Goal: Task Accomplishment & Management: Use online tool/utility

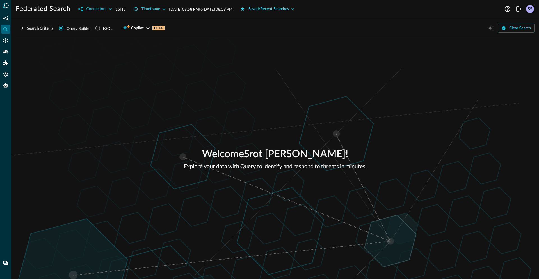
click at [288, 10] on div "Saved/Recent Searches" at bounding box center [268, 9] width 41 height 7
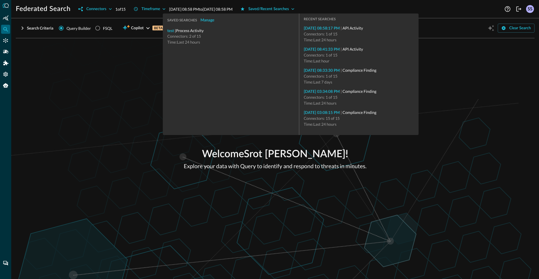
click at [326, 52] on div "[DATE] 08:41:33 PM | API Activity Connectors: 1 of 15 Time: Last hour" at bounding box center [359, 56] width 110 height 21
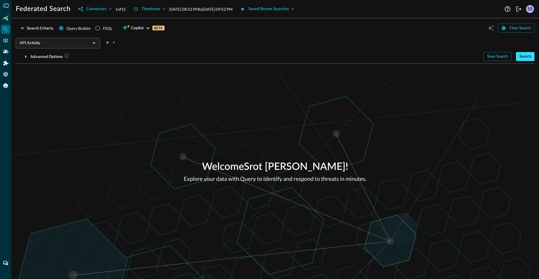
click at [521, 57] on div "Search" at bounding box center [526, 56] width 12 height 7
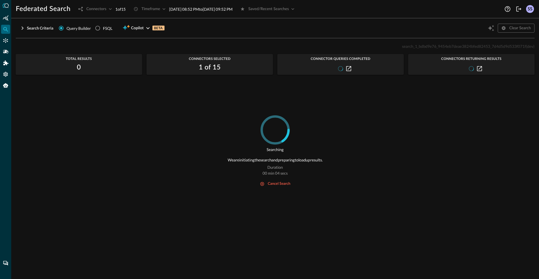
click at [461, 47] on span "search_1_bdbd9e76_9454eb7deae3824bfed82453_7d4d5d9d533f071f" at bounding box center [464, 46] width 124 height 5
copy span "search_1_bdbd9e76_9454eb7deae3824bfed82453_7d4d5d9d533f071f"
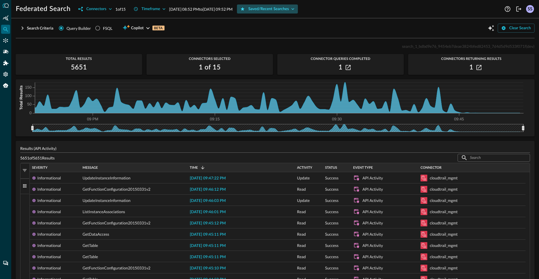
click at [285, 8] on div "Saved/Recent Searches" at bounding box center [268, 9] width 41 height 7
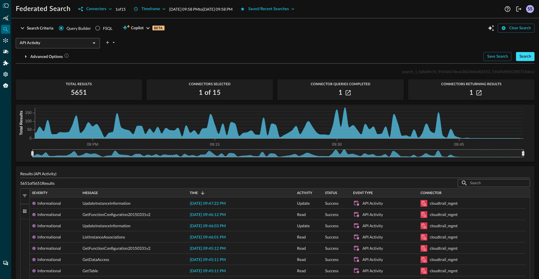
click at [524, 56] on div "Search" at bounding box center [526, 56] width 12 height 7
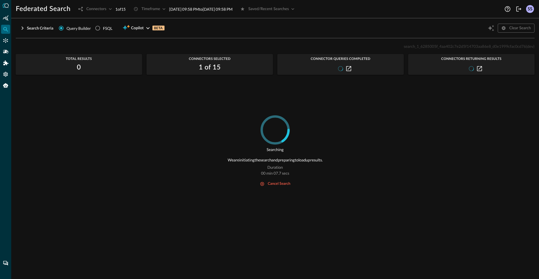
click at [439, 47] on span "search_1_6285005f_4aa402c7e2d5f14703aa86e8_d0e1999cfac0cd76" at bounding box center [465, 46] width 122 height 5
copy span "search_1_6285005f_4aa402c7e2d5f14703aa86e8_d0e1999cfac0cd76"
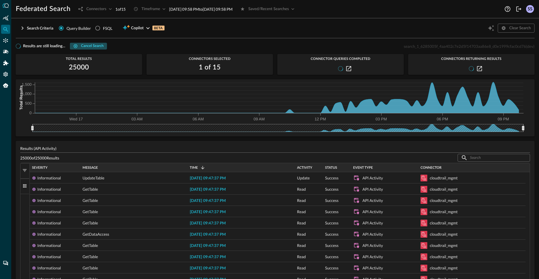
click at [93, 47] on div "Cancel search" at bounding box center [92, 46] width 22 height 6
